Goal: Transaction & Acquisition: Purchase product/service

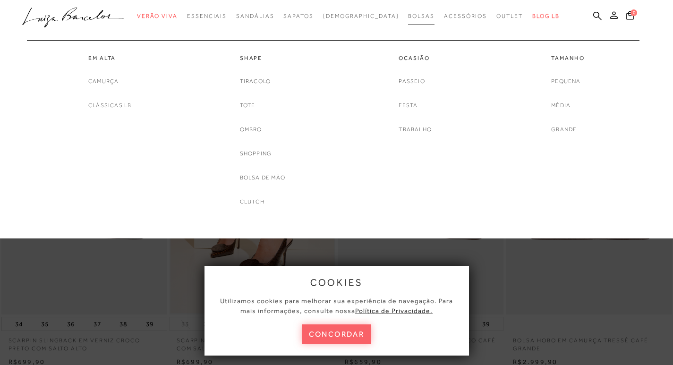
click at [408, 15] on span "Bolsas" at bounding box center [421, 16] width 26 height 7
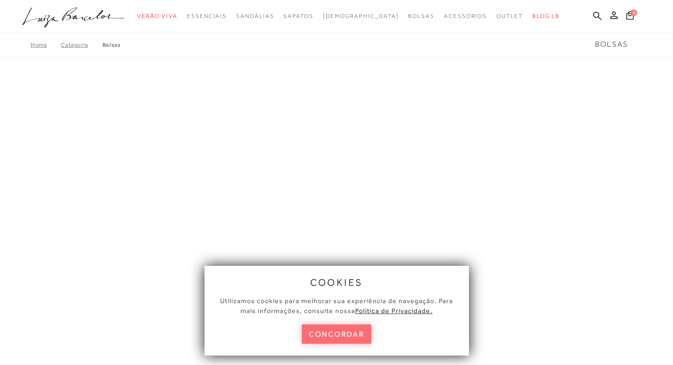
click at [355, 329] on button "concordar" at bounding box center [337, 333] width 70 height 19
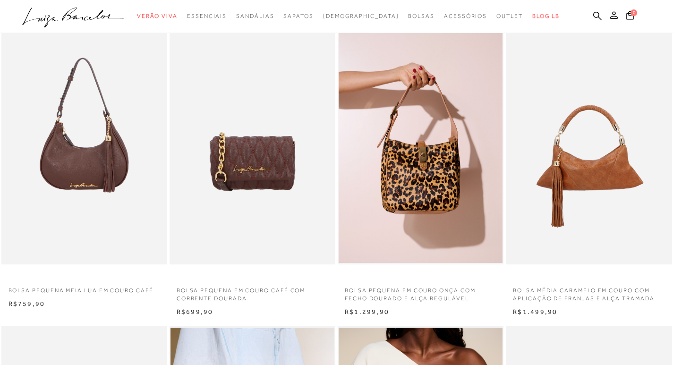
scroll to position [378, 0]
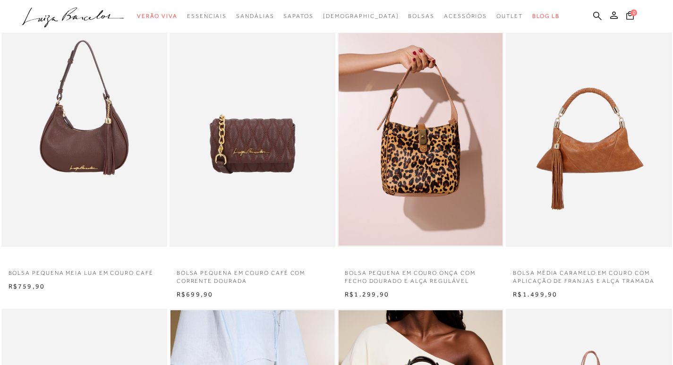
click at [554, 284] on p "BOLSA MÉDIA CARAMELO EM COURO COM APLICAÇÃO DE FRANJAS E ALÇA TRAMADA" at bounding box center [589, 274] width 166 height 22
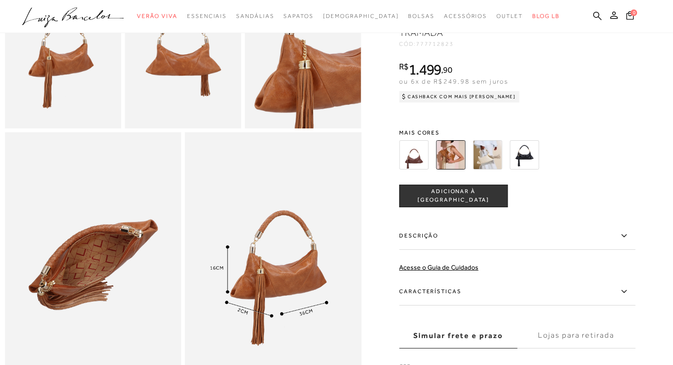
scroll to position [425, 0]
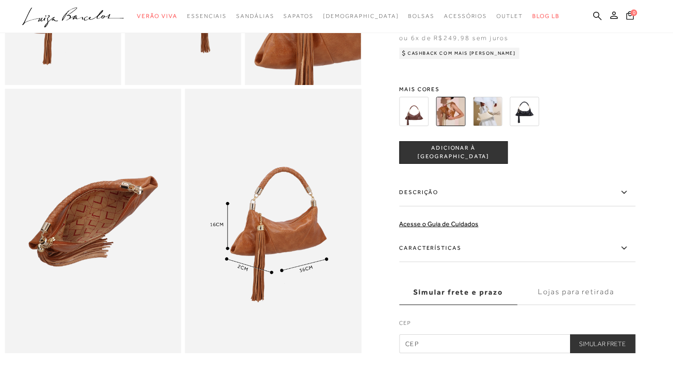
click at [626, 254] on icon at bounding box center [623, 248] width 11 height 12
click at [0, 0] on input "Características" at bounding box center [0, 0] width 0 height 0
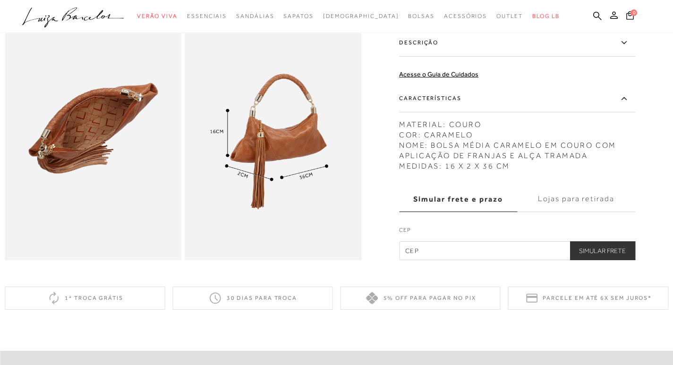
scroll to position [519, 0]
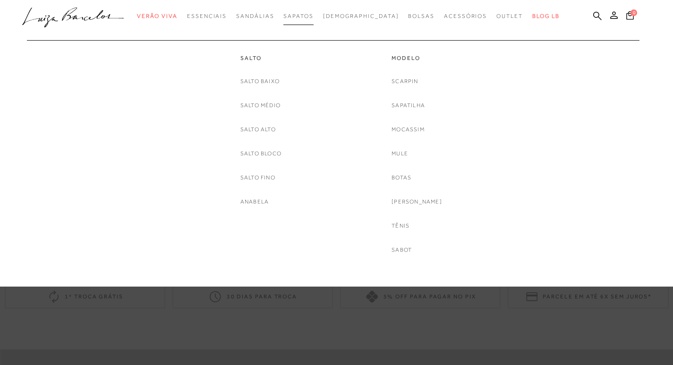
click at [310, 16] on span "Sapatos" at bounding box center [298, 16] width 30 height 7
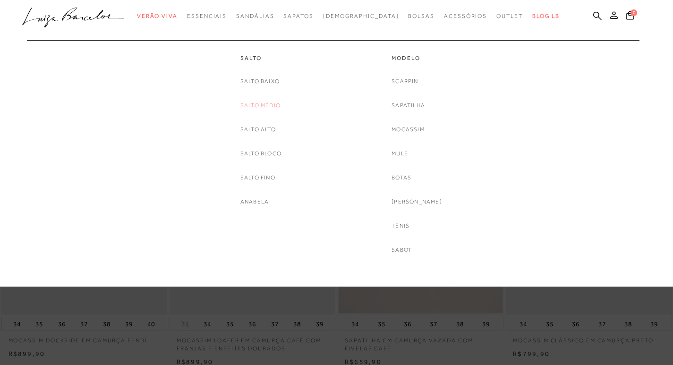
click at [263, 109] on link "Salto Médio" at bounding box center [260, 106] width 40 height 10
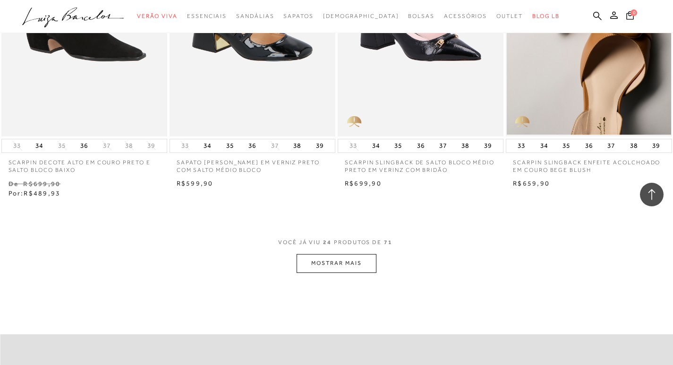
scroll to position [1841, 0]
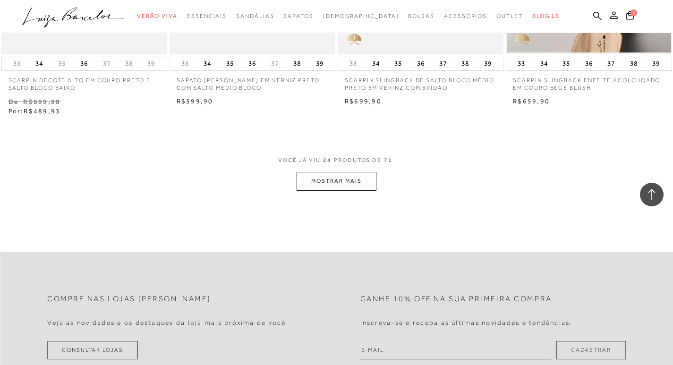
click at [359, 190] on button "MOSTRAR MAIS" at bounding box center [336, 181] width 79 height 18
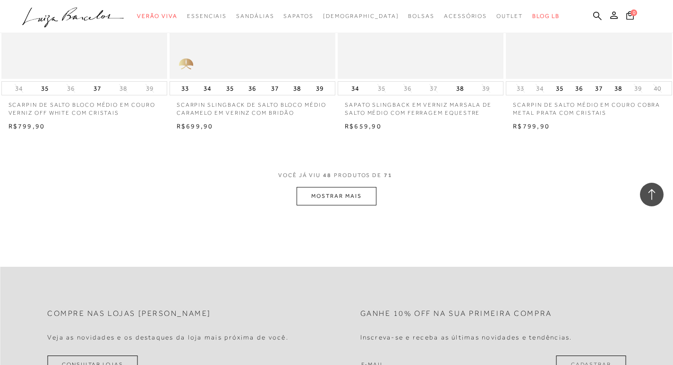
scroll to position [3777, 0]
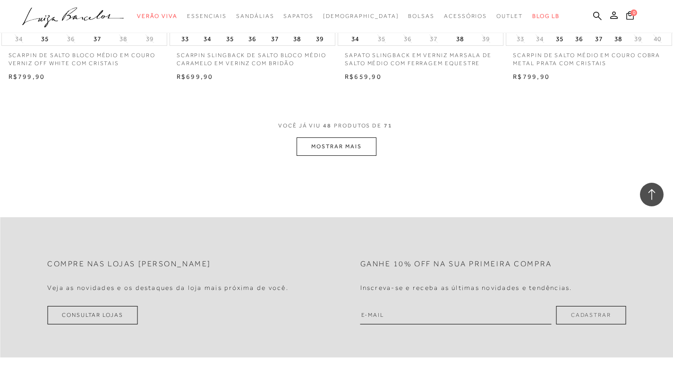
click at [344, 144] on button "MOSTRAR MAIS" at bounding box center [336, 146] width 79 height 18
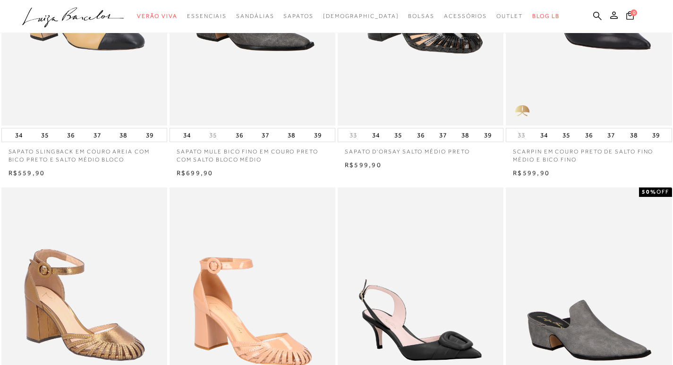
scroll to position [0, 0]
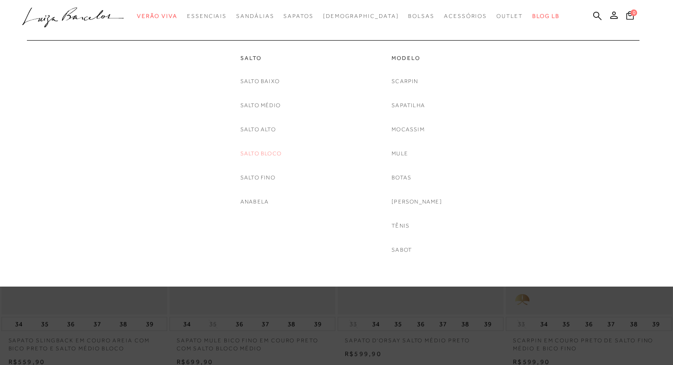
click at [264, 151] on link "Salto Bloco" at bounding box center [260, 154] width 41 height 10
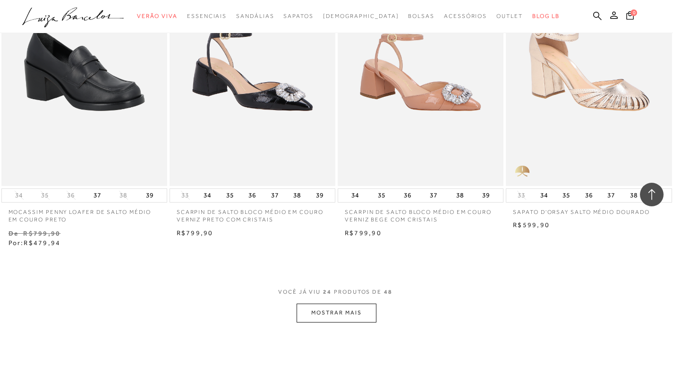
scroll to position [1889, 0]
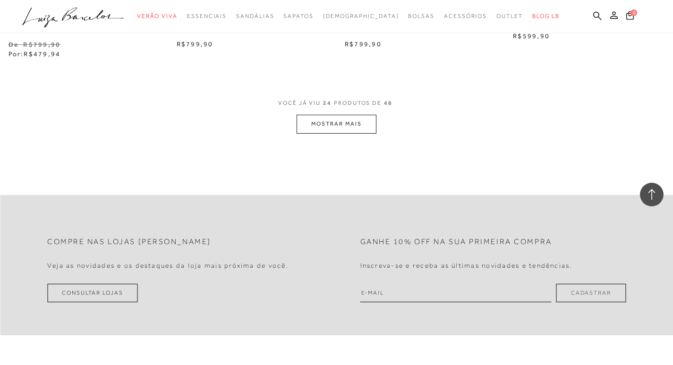
click at [313, 124] on button "MOSTRAR MAIS" at bounding box center [336, 124] width 79 height 18
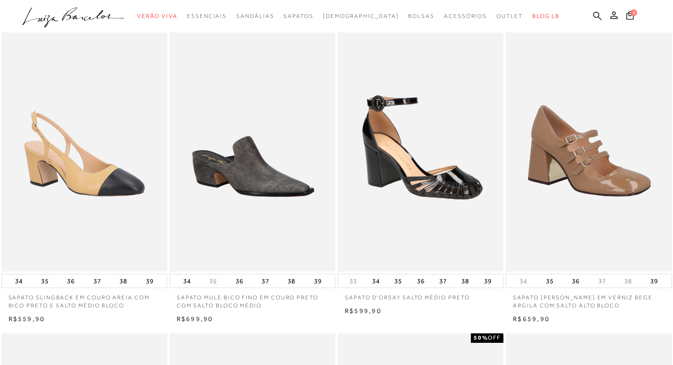
scroll to position [0, 0]
